Goal: Find specific page/section: Locate a particular part of the current website

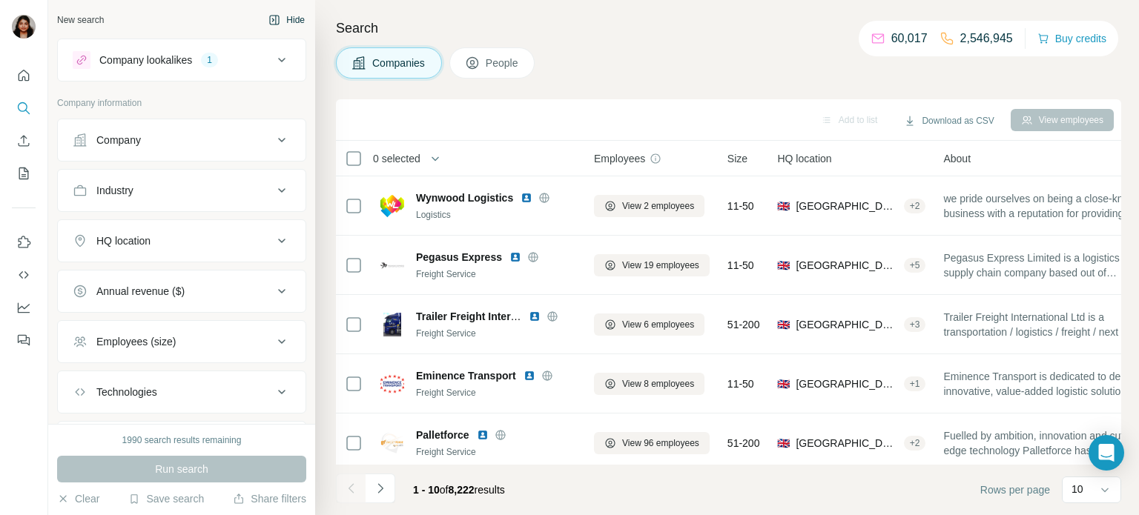
click at [282, 22] on button "Hide" at bounding box center [286, 20] width 57 height 22
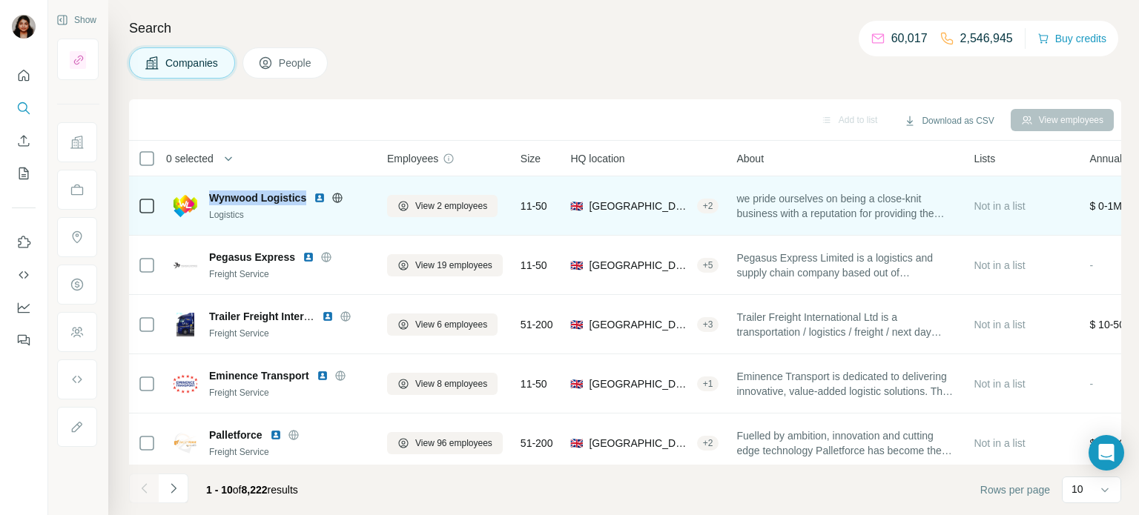
drag, startPoint x: 211, startPoint y: 197, endPoint x: 308, endPoint y: 196, distance: 96.4
click at [308, 196] on div "Wynwood Logistics" at bounding box center [289, 198] width 160 height 15
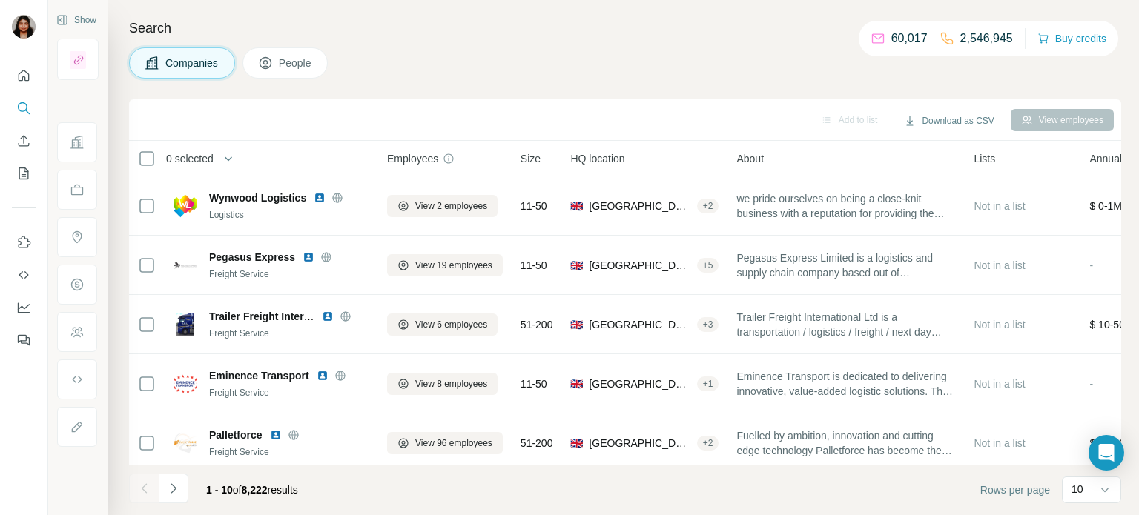
click at [707, 480] on footer "1 - 10 of 8,222 results Rows per page 10" at bounding box center [625, 490] width 992 height 50
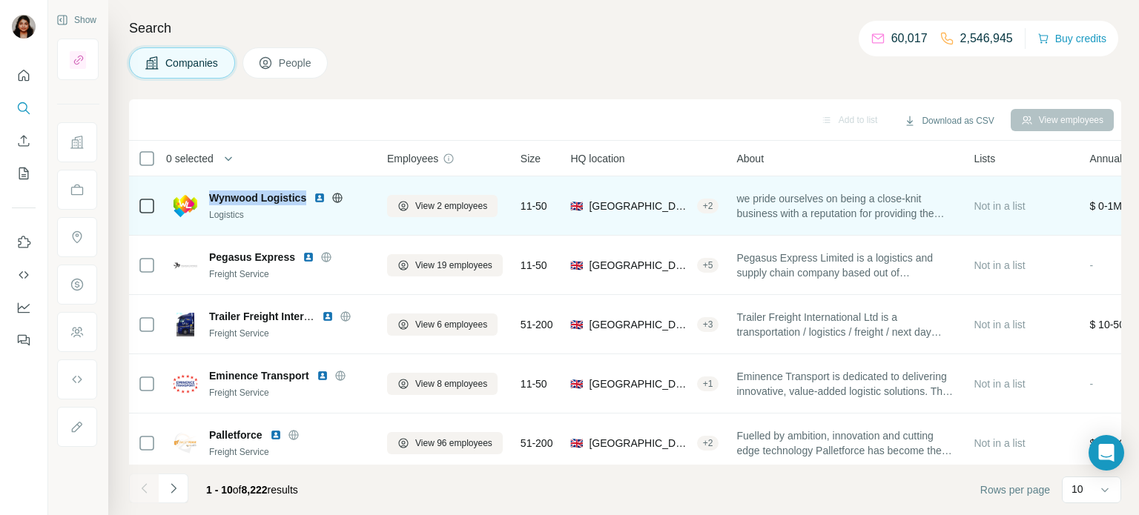
drag, startPoint x: 211, startPoint y: 196, endPoint x: 308, endPoint y: 197, distance: 97.9
click at [308, 197] on div "Wynwood Logistics" at bounding box center [289, 198] width 160 height 15
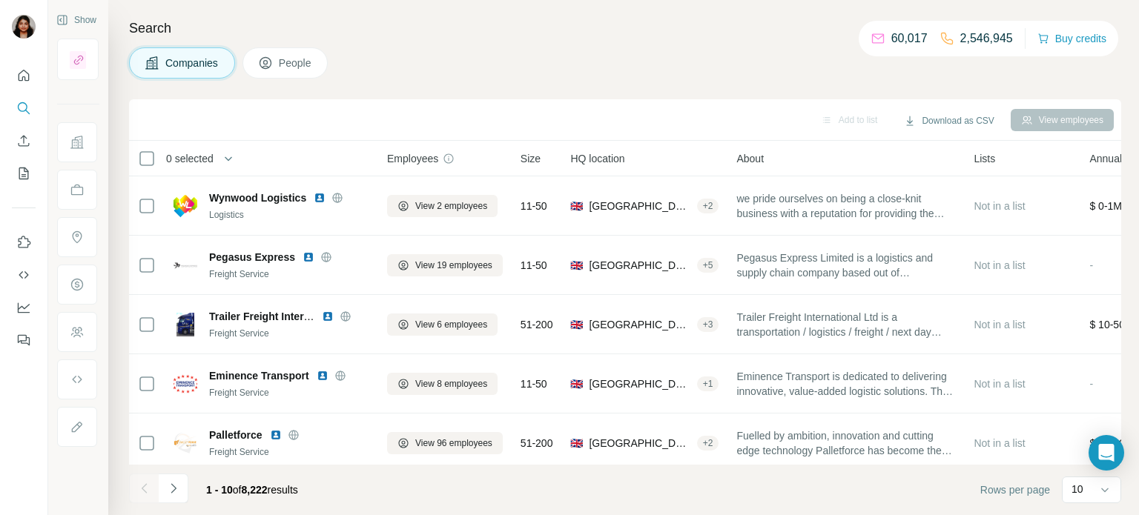
click at [366, 486] on footer "1 - 10 of 8,222 results Rows per page 10" at bounding box center [625, 490] width 992 height 50
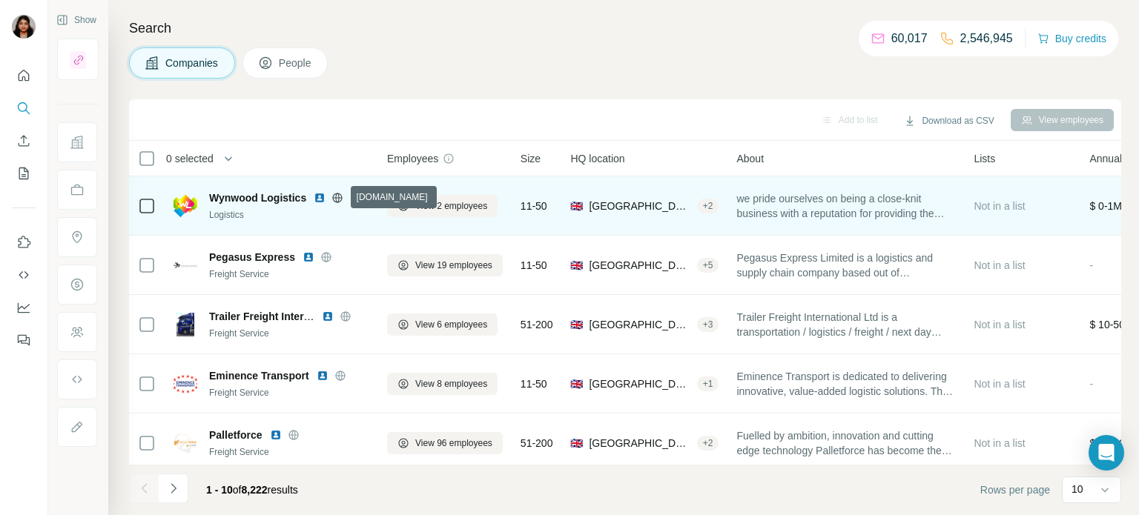
click at [325, 231] on td "Wynwood Logistics Logistics" at bounding box center [272, 205] width 214 height 59
click at [339, 198] on icon at bounding box center [337, 198] width 12 height 12
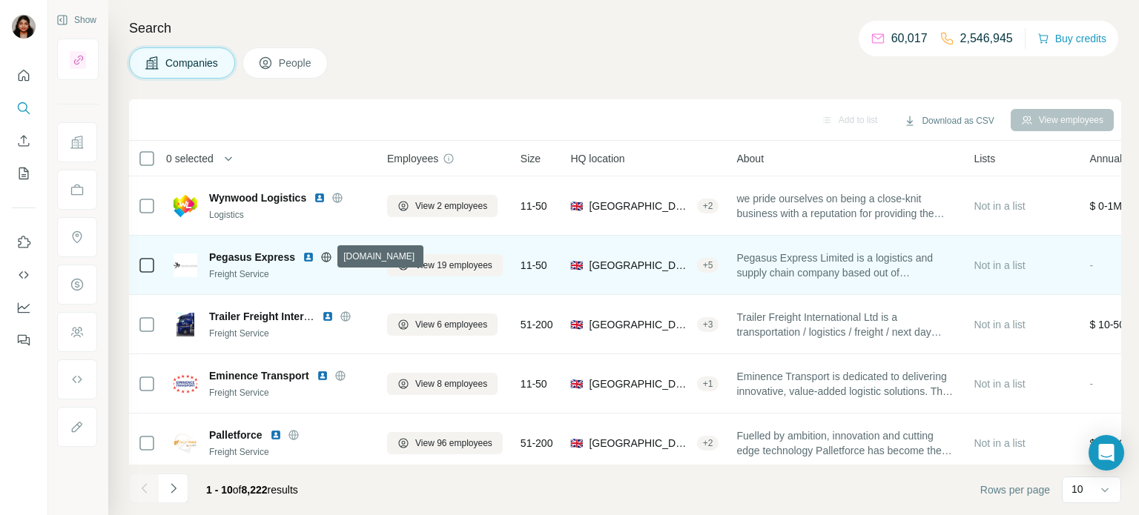
click at [328, 257] on icon at bounding box center [326, 257] width 12 height 12
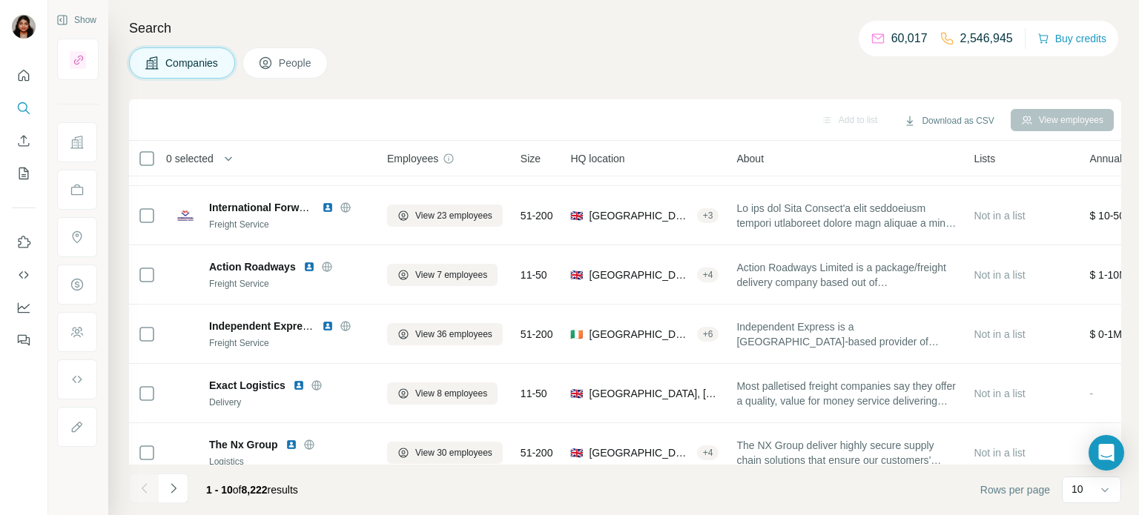
scroll to position [304, 0]
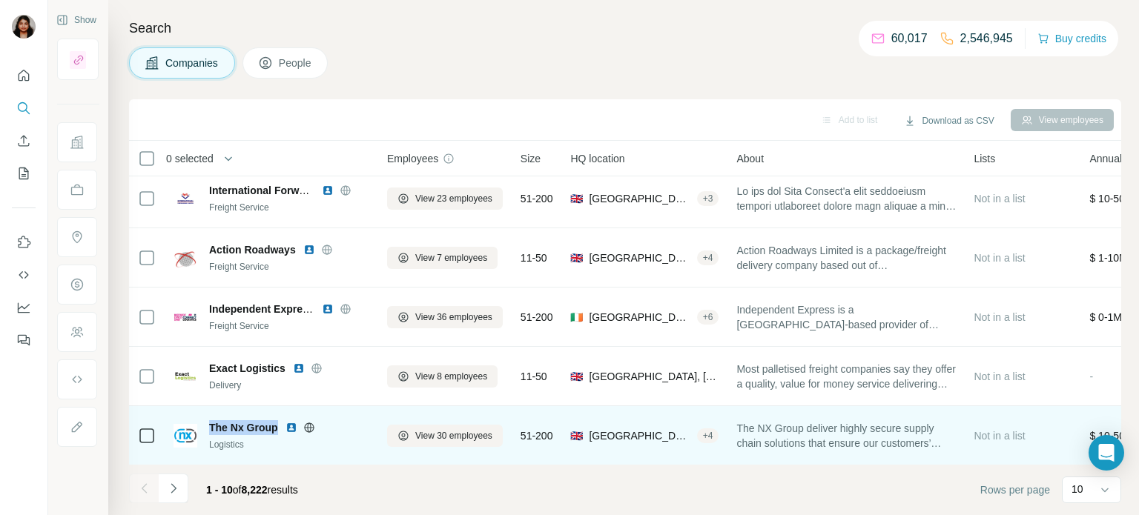
drag, startPoint x: 208, startPoint y: 426, endPoint x: 280, endPoint y: 427, distance: 71.2
click at [280, 427] on div "The Nx Group" at bounding box center [289, 427] width 160 height 15
click at [302, 460] on td "The Nx Group Logistics" at bounding box center [272, 435] width 214 height 59
click at [325, 466] on div "Add to list Download as CSV View employees 0 selected Companies Employees Size …" at bounding box center [625, 307] width 992 height 416
click at [307, 430] on icon at bounding box center [309, 428] width 12 height 12
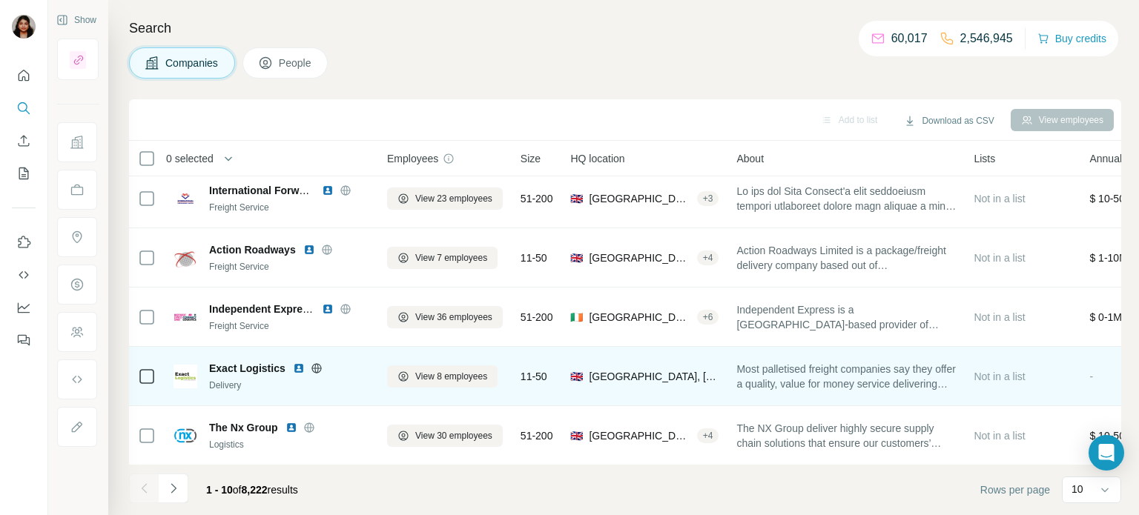
click at [314, 368] on icon at bounding box center [316, 368] width 4 height 10
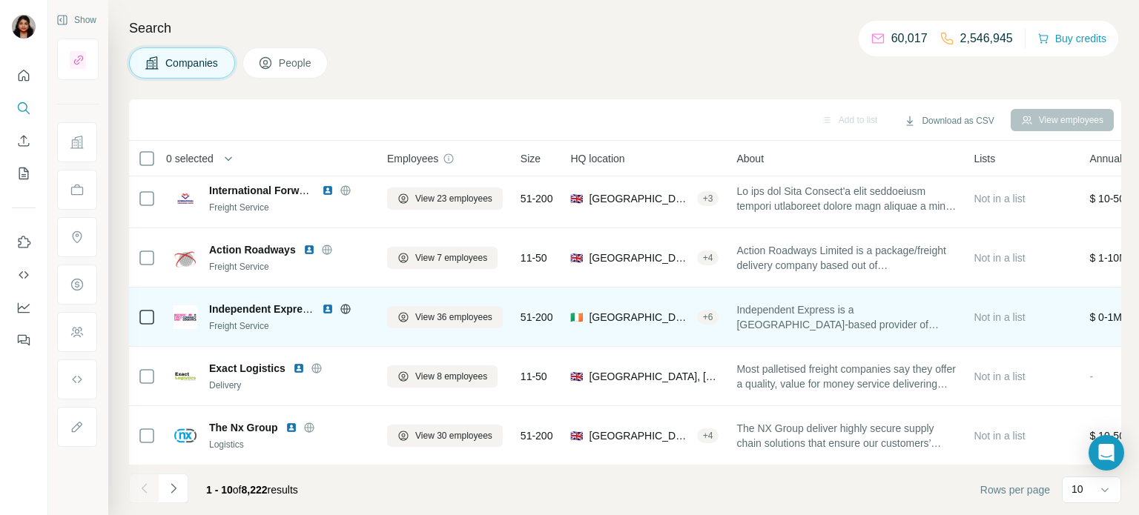
click at [344, 305] on icon at bounding box center [345, 309] width 4 height 10
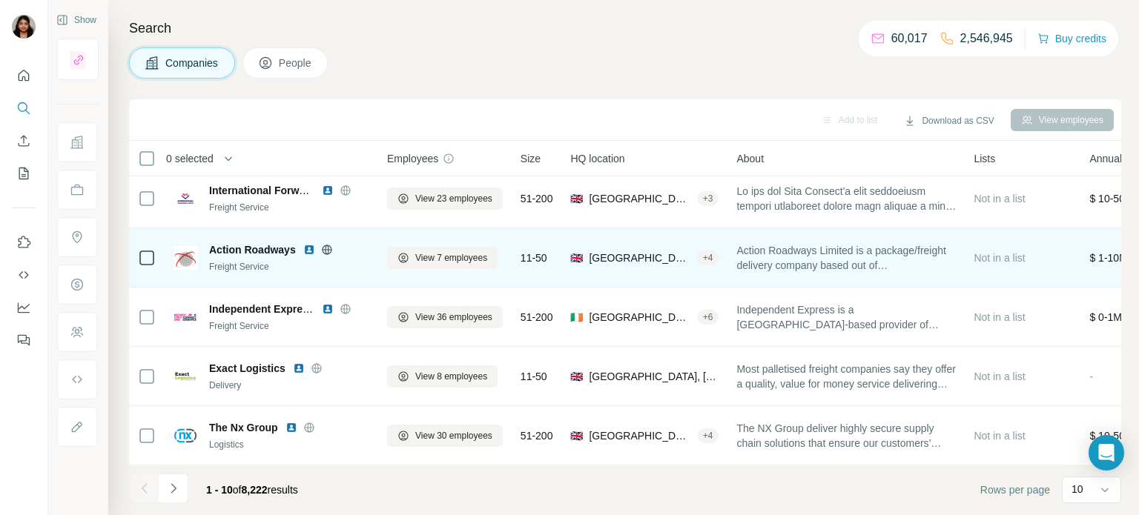
click at [324, 248] on icon at bounding box center [327, 250] width 12 height 12
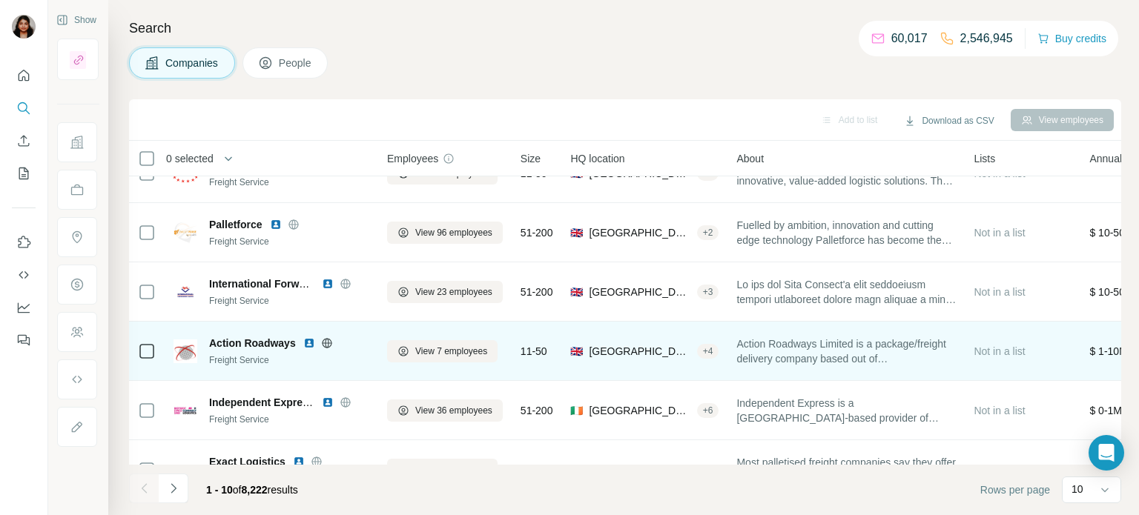
scroll to position [182, 0]
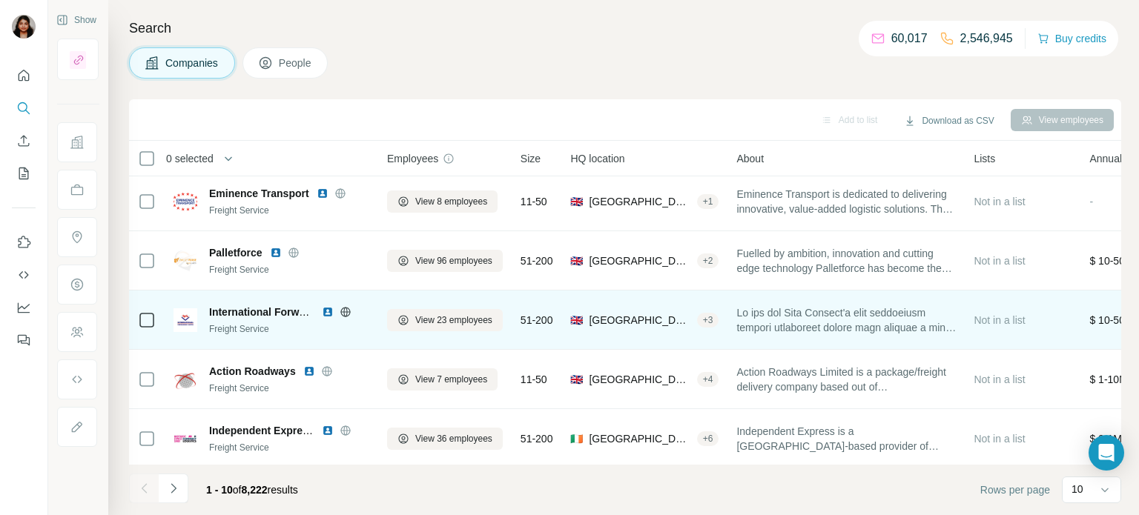
click at [343, 316] on icon at bounding box center [346, 312] width 12 height 12
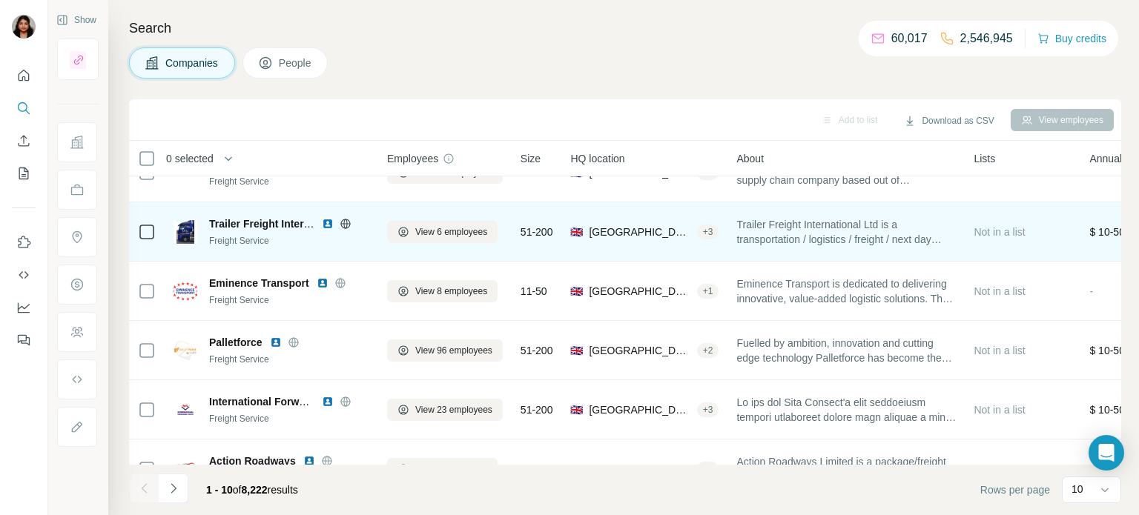
scroll to position [122, 0]
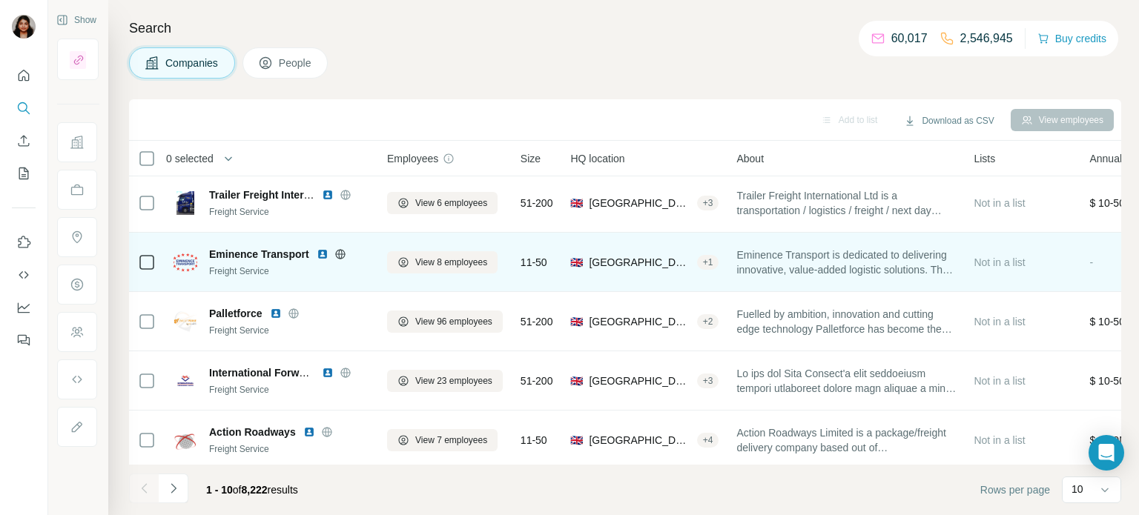
click at [339, 254] on icon at bounding box center [340, 254] width 12 height 12
